Goal: Information Seeking & Learning: Learn about a topic

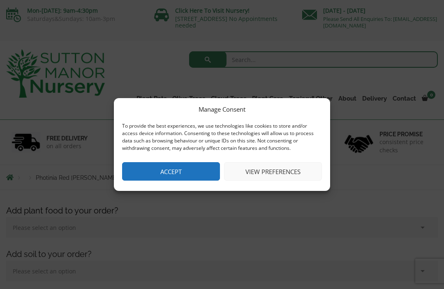
click at [268, 177] on button "View preferences" at bounding box center [273, 171] width 98 height 18
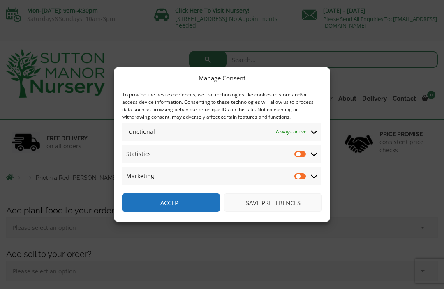
click at [268, 205] on button "Save preferences" at bounding box center [273, 203] width 98 height 18
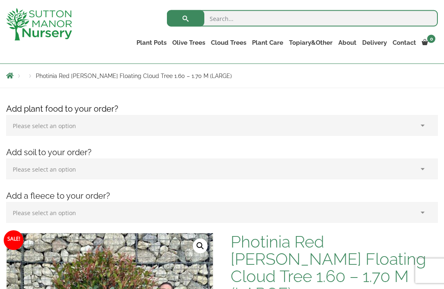
scroll to position [88, 0]
click at [0, 0] on ul "Resin Bonded Pots The Amalfi Pots The Milan Pots The Capri Pots The Brunello Po…" at bounding box center [0, 0] width 0 height 0
click at [0, 0] on link "Ilex Crenata Cloud Trees" at bounding box center [0, 0] width 0 height 0
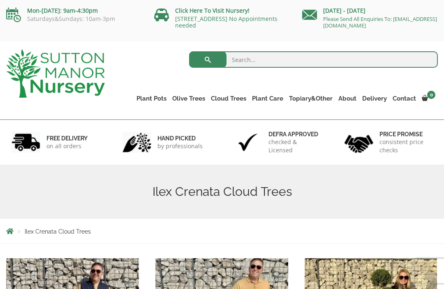
click at [0, 0] on link "Gnarled Olive Trees" at bounding box center [0, 0] width 0 height 0
